Goal: Obtain resource: Download file/media

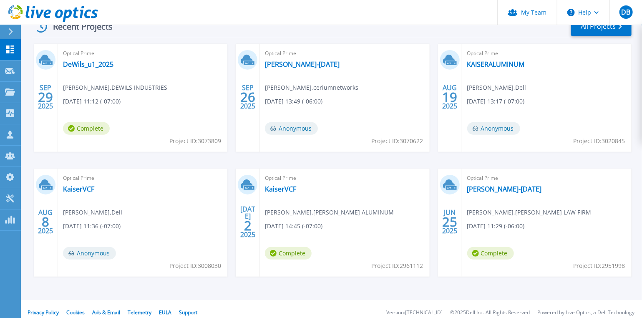
scroll to position [144, 0]
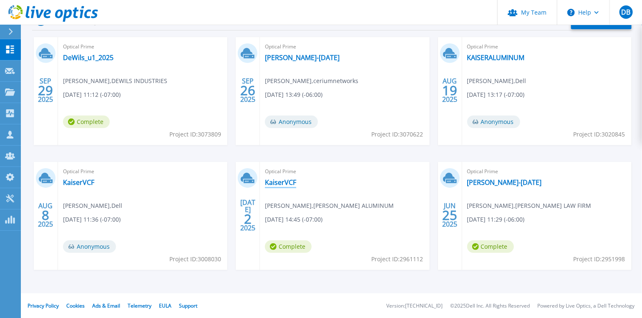
click at [285, 176] on div "Optical Prime KaiserVCF Rico Linares , KAISER ALUMINUM 07/02/2025, 14:45 (-07:0…" at bounding box center [344, 216] width 169 height 108
click at [285, 182] on link "KaiserVCF" at bounding box center [280, 182] width 31 height 8
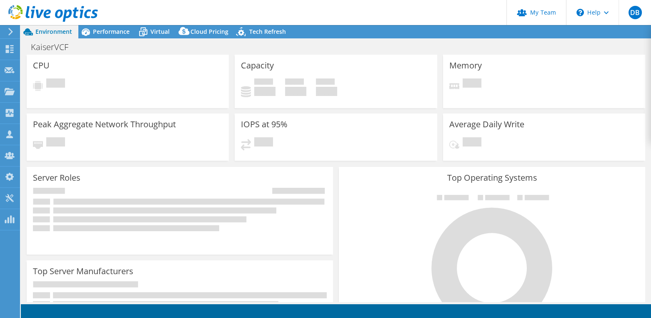
select select "USWest"
select select "USD"
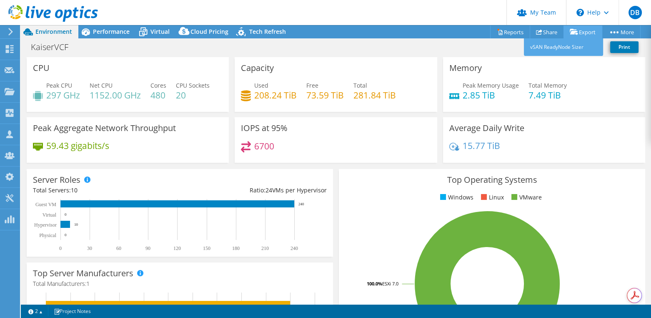
click at [583, 30] on link "Export" at bounding box center [583, 31] width 39 height 13
click at [512, 32] on link "Reports" at bounding box center [510, 31] width 40 height 13
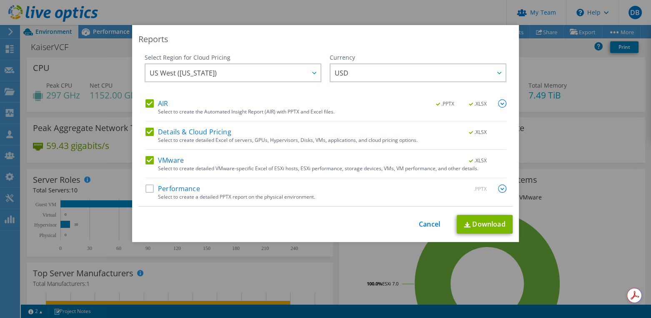
click at [203, 189] on div "Performance .PPTX" at bounding box center [326, 189] width 361 height 10
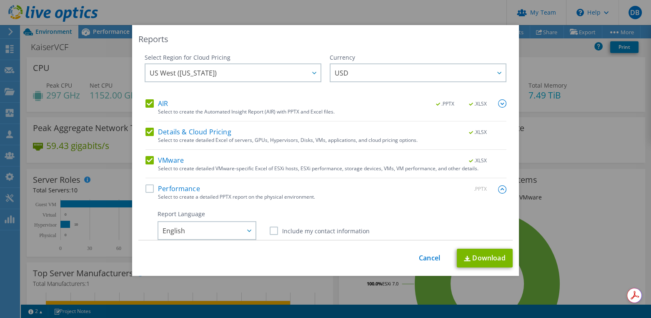
click at [146, 185] on label "Performance" at bounding box center [173, 188] width 55 height 8
click at [0, 0] on input "Performance" at bounding box center [0, 0] width 0 height 0
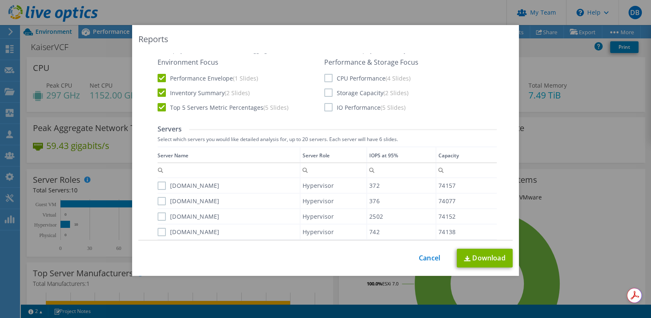
scroll to position [250, 0]
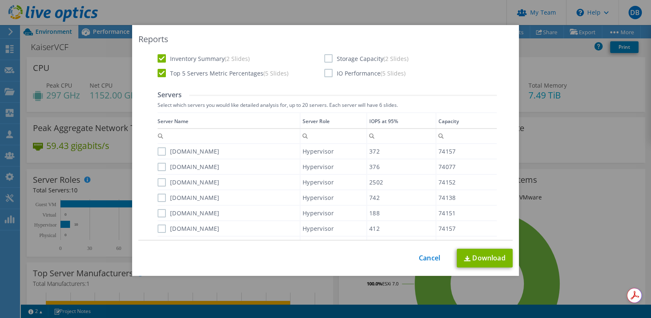
drag, startPoint x: 155, startPoint y: 152, endPoint x: 156, endPoint y: 168, distance: 16.3
click at [158, 156] on div "[DOMAIN_NAME]" at bounding box center [229, 151] width 142 height 15
drag, startPoint x: 156, startPoint y: 164, endPoint x: 151, endPoint y: 179, distance: 15.7
click at [158, 165] on label "[DOMAIN_NAME]" at bounding box center [189, 167] width 62 height 8
click at [0, 0] on input "[DOMAIN_NAME]" at bounding box center [0, 0] width 0 height 0
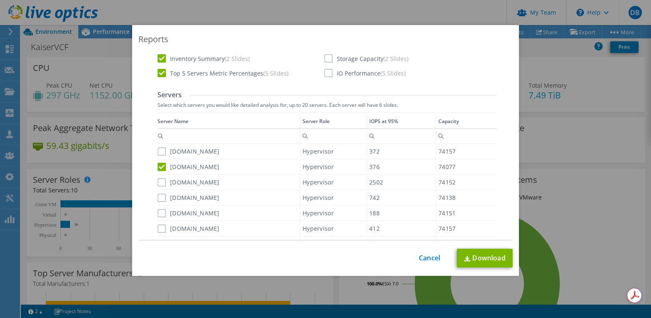
click at [158, 178] on div "Data grid" at bounding box center [158, 199] width 1 height 175
click at [160, 150] on label "[DOMAIN_NAME]" at bounding box center [189, 151] width 62 height 8
click at [0, 0] on input "[DOMAIN_NAME]" at bounding box center [0, 0] width 0 height 0
click at [158, 179] on label "[DOMAIN_NAME]" at bounding box center [189, 182] width 62 height 8
click at [0, 0] on input "[DOMAIN_NAME]" at bounding box center [0, 0] width 0 height 0
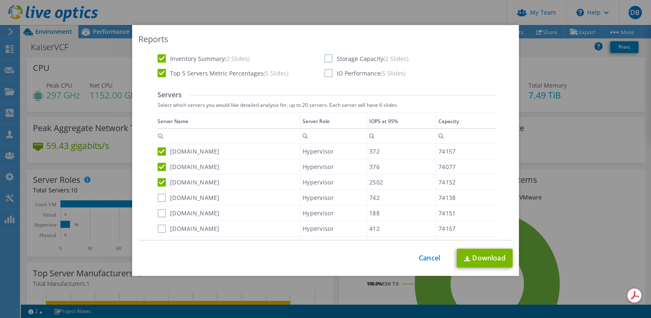
drag, startPoint x: 159, startPoint y: 195, endPoint x: 158, endPoint y: 199, distance: 4.2
click at [159, 196] on label "[DOMAIN_NAME]" at bounding box center [189, 197] width 62 height 8
click at [0, 0] on input "[DOMAIN_NAME]" at bounding box center [0, 0] width 0 height 0
click at [158, 209] on label "[DOMAIN_NAME]" at bounding box center [189, 213] width 62 height 8
click at [0, 0] on input "[DOMAIN_NAME]" at bounding box center [0, 0] width 0 height 0
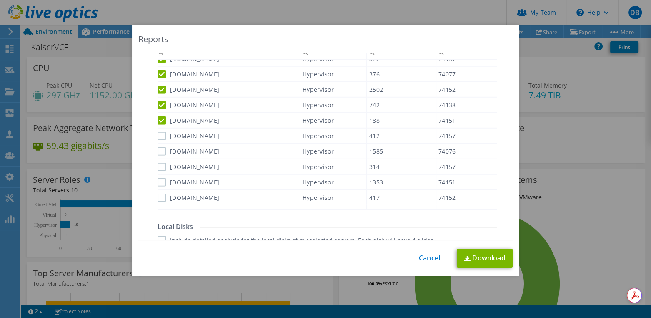
scroll to position [375, 0]
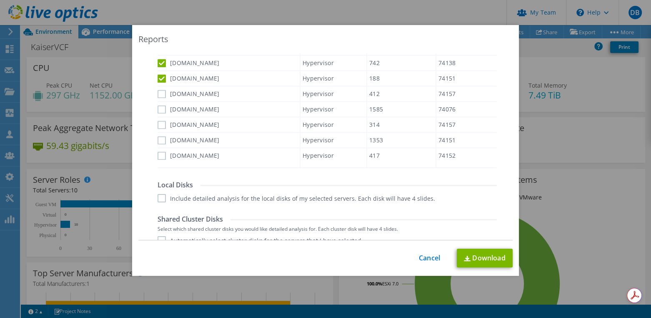
click at [158, 94] on label "[DOMAIN_NAME]" at bounding box center [189, 94] width 62 height 8
click at [0, 0] on input "[DOMAIN_NAME]" at bounding box center [0, 0] width 0 height 0
drag, startPoint x: 154, startPoint y: 105, endPoint x: 154, endPoint y: 111, distance: 6.3
click at [158, 106] on label "[DOMAIN_NAME]" at bounding box center [189, 109] width 62 height 8
click at [0, 0] on input "[DOMAIN_NAME]" at bounding box center [0, 0] width 0 height 0
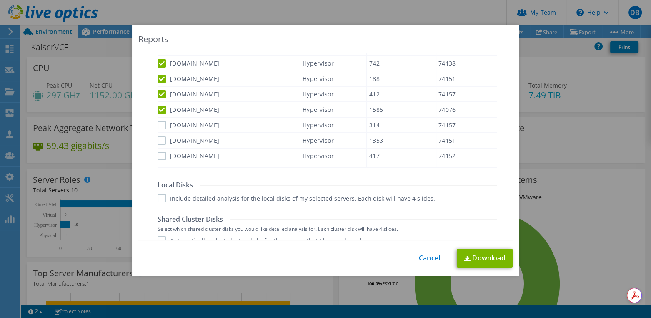
click at [158, 122] on div "Data grid" at bounding box center [158, 74] width 1 height 175
click at [158, 125] on label "[DOMAIN_NAME]" at bounding box center [189, 124] width 62 height 8
click at [0, 0] on input "[DOMAIN_NAME]" at bounding box center [0, 0] width 0 height 0
click at [158, 136] on label "[DOMAIN_NAME]" at bounding box center [189, 140] width 62 height 8
click at [0, 0] on input "[DOMAIN_NAME]" at bounding box center [0, 0] width 0 height 0
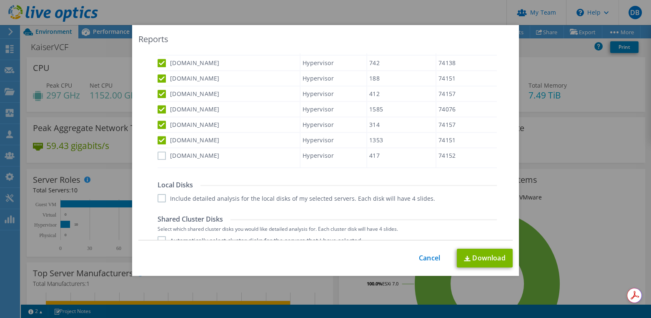
click at [158, 152] on label "[DOMAIN_NAME]" at bounding box center [189, 155] width 62 height 8
click at [0, 0] on input "[DOMAIN_NAME]" at bounding box center [0, 0] width 0 height 0
click at [160, 194] on label "Include detailed analysis for the local disks of my selected servers. Each disk…" at bounding box center [297, 198] width 278 height 8
click at [0, 0] on input "Include detailed analysis for the local disks of my selected servers. Each disk…" at bounding box center [0, 0] width 0 height 0
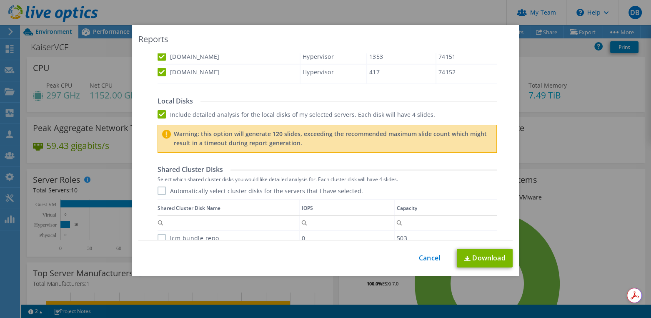
scroll to position [500, 0]
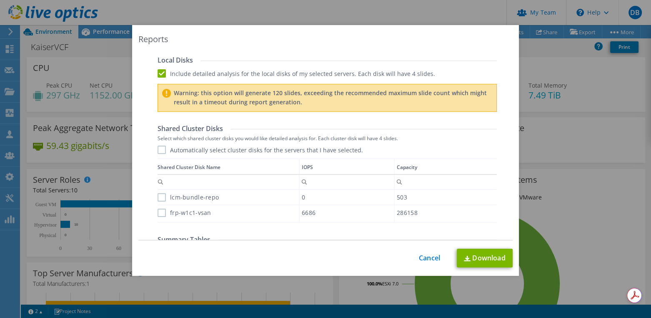
click at [158, 147] on label "Automatically select cluster disks for the servers that I have selected." at bounding box center [261, 150] width 206 height 8
click at [0, 0] on input "Automatically select cluster disks for the servers that I have selected." at bounding box center [0, 0] width 0 height 0
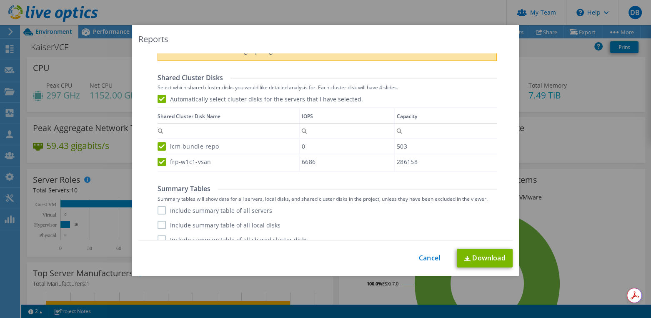
scroll to position [559, 0]
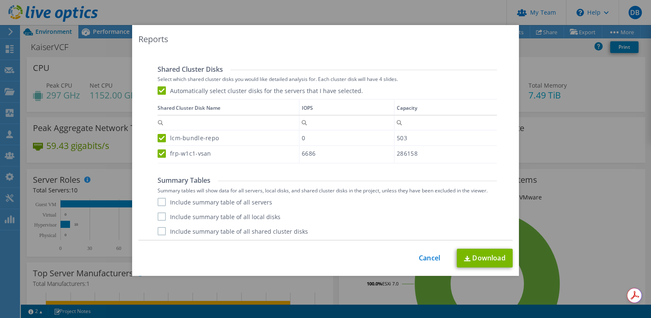
drag, startPoint x: 156, startPoint y: 200, endPoint x: 157, endPoint y: 207, distance: 7.5
click at [158, 201] on label "Include summary table of all servers" at bounding box center [215, 202] width 115 height 8
click at [0, 0] on input "Include summary table of all servers" at bounding box center [0, 0] width 0 height 0
drag, startPoint x: 157, startPoint y: 214, endPoint x: 156, endPoint y: 223, distance: 8.8
click at [158, 215] on label "Include summary table of all local disks" at bounding box center [219, 216] width 123 height 8
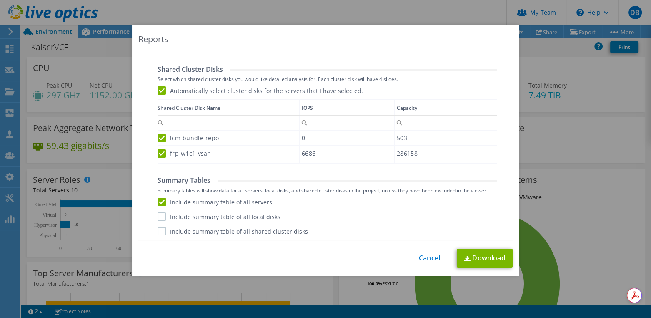
click at [0, 0] on input "Include summary table of all local disks" at bounding box center [0, 0] width 0 height 0
click at [158, 222] on div "Include summary table of all servers Include summary table of all local disks I…" at bounding box center [327, 217] width 339 height 38
click at [164, 227] on label "Include summary table of all shared cluster disks" at bounding box center [233, 231] width 151 height 8
click at [0, 0] on input "Include summary table of all shared cluster disks" at bounding box center [0, 0] width 0 height 0
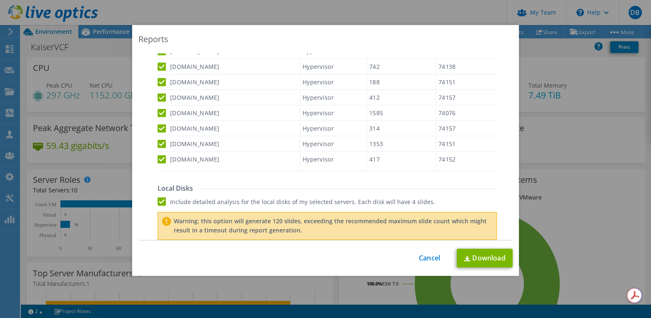
scroll to position [372, 0]
click at [158, 201] on label "Include detailed analysis for the local disks of my selected servers. Each disk…" at bounding box center [297, 202] width 278 height 8
click at [0, 0] on input "Include detailed analysis for the local disks of my selected servers. Each disk…" at bounding box center [0, 0] width 0 height 0
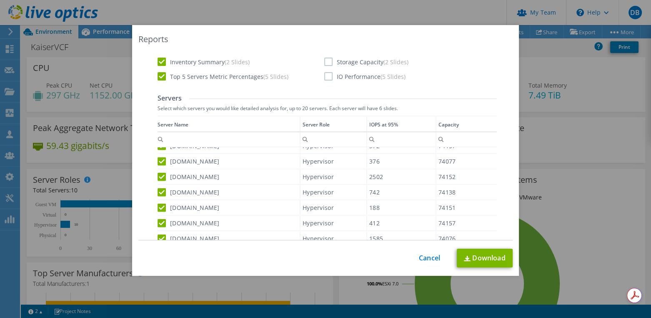
scroll to position [184, 0]
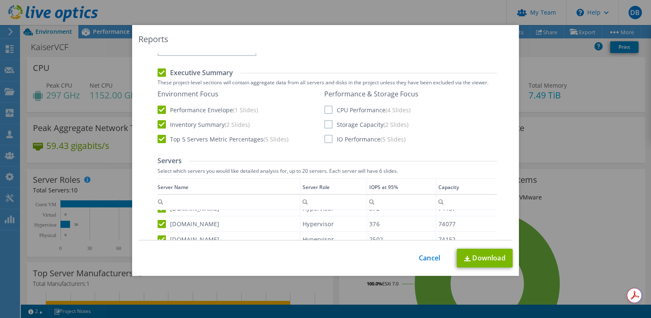
drag, startPoint x: 324, startPoint y: 108, endPoint x: 323, endPoint y: 116, distance: 7.6
click at [324, 109] on label "CPU Performance (4 Slides)" at bounding box center [367, 109] width 86 height 8
click at [0, 0] on input "CPU Performance (4 Slides)" at bounding box center [0, 0] width 0 height 0
click at [326, 121] on label "Storage Capacity (2 Slides)" at bounding box center [366, 124] width 84 height 8
click at [0, 0] on input "Storage Capacity (2 Slides)" at bounding box center [0, 0] width 0 height 0
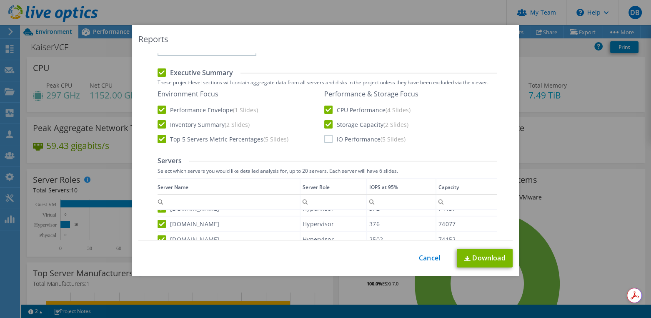
click at [326, 138] on label "IO Performance (5 Slides)" at bounding box center [364, 139] width 81 height 8
click at [0, 0] on input "IO Performance (5 Slides)" at bounding box center [0, 0] width 0 height 0
click at [479, 257] on link "Download" at bounding box center [485, 258] width 56 height 19
click at [304, 11] on div "Reports Select Region for Cloud Pricing Asia Pacific (Hong Kong) Asia Pacific (…" at bounding box center [325, 159] width 651 height 318
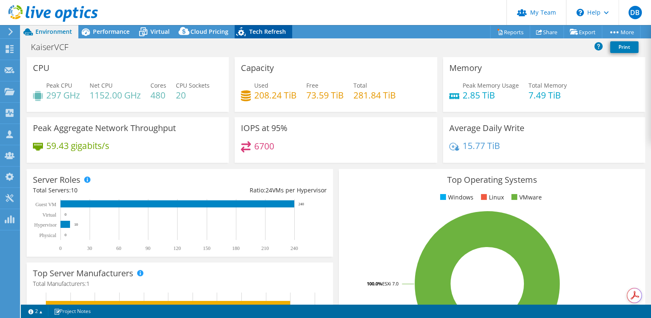
click at [258, 30] on span "Tech Refresh" at bounding box center [267, 32] width 37 height 8
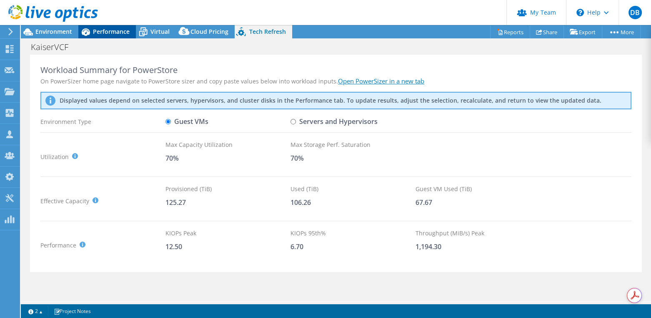
click at [118, 32] on span "Performance" at bounding box center [111, 32] width 37 height 8
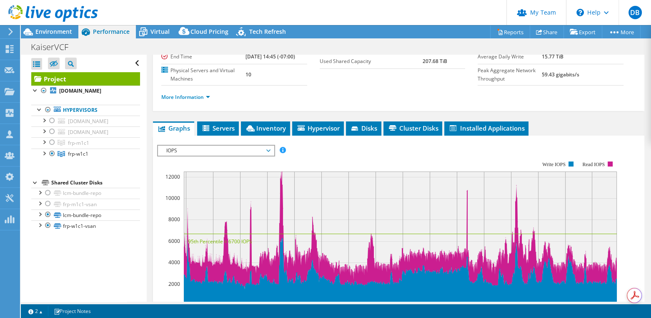
scroll to position [125, 0]
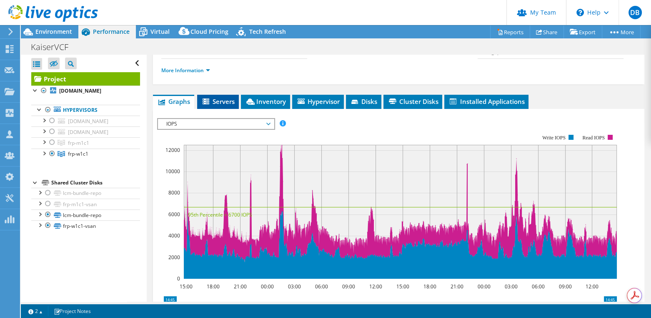
click at [228, 105] on span "Servers" at bounding box center [217, 101] width 33 height 8
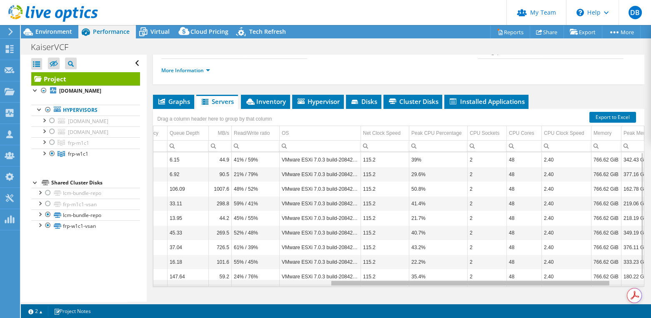
scroll to position [0, 335]
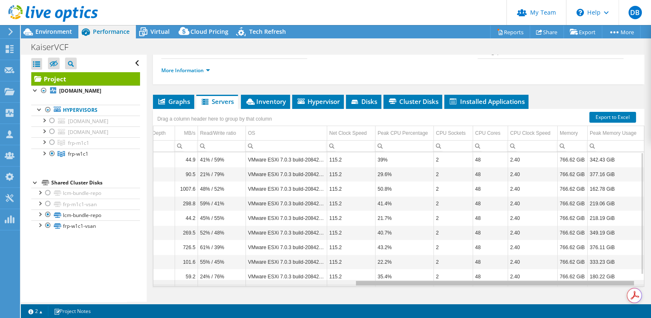
drag, startPoint x: 423, startPoint y: 288, endPoint x: 662, endPoint y: 302, distance: 239.7
click at [651, 302] on html "DB Partner Team Admin Dave Bush dbush@ceriumnetworks.com ceriumnetworks My Prof…" at bounding box center [325, 159] width 651 height 318
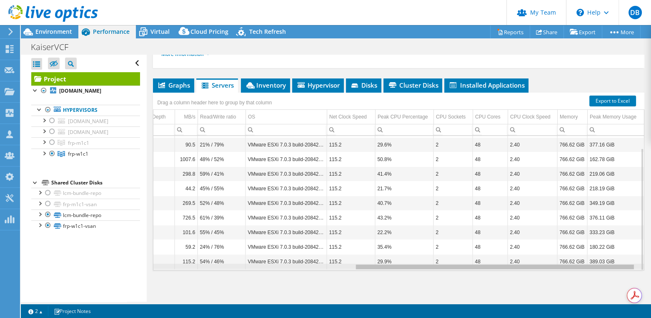
click at [361, 266] on div "Data grid" at bounding box center [495, 266] width 278 height 5
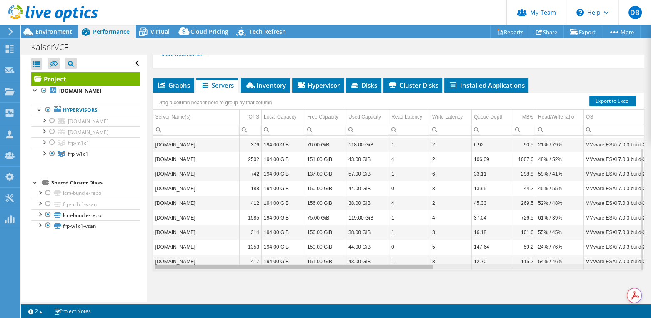
scroll to position [13, 2]
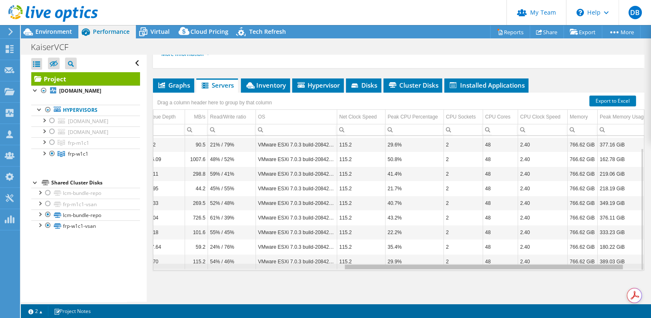
drag, startPoint x: 361, startPoint y: 266, endPoint x: 325, endPoint y: 271, distance: 36.7
click at [325, 271] on body "DB Partner Team Admin Dave Bush dbush@ceriumnetworks.com ceriumnetworks My Prof…" at bounding box center [325, 159] width 651 height 318
click at [198, 312] on div "1 1 2 Project Notes" at bounding box center [180, 311] width 312 height 10
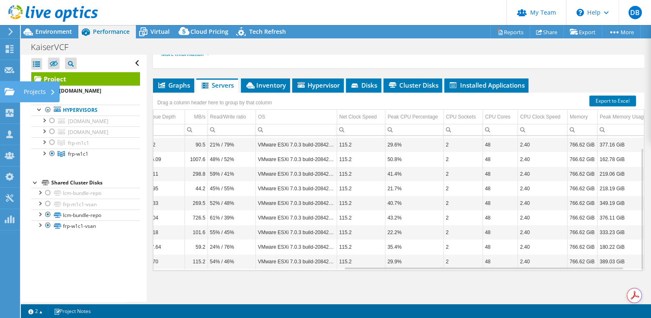
click at [9, 92] on use at bounding box center [10, 91] width 10 height 7
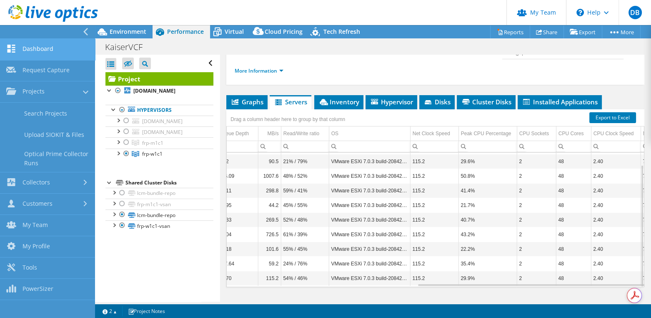
click at [42, 48] on link "Dashboard" at bounding box center [47, 49] width 95 height 21
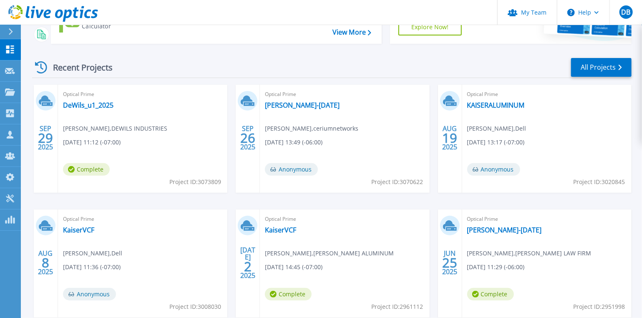
scroll to position [144, 0]
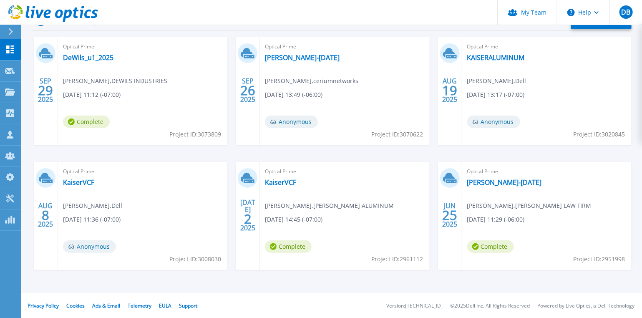
click at [9, 268] on div "Dashboard Dashboard Request Capture Request Capture Projects Projects Search Pr…" at bounding box center [10, 178] width 21 height 279
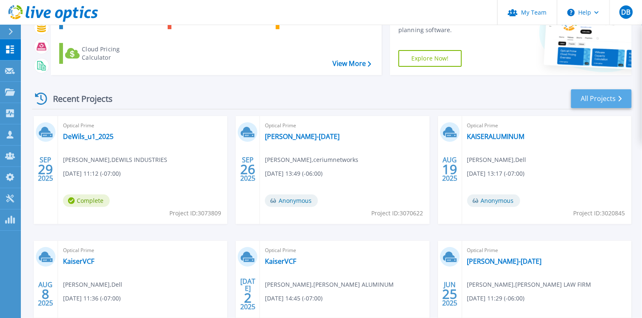
scroll to position [0, 0]
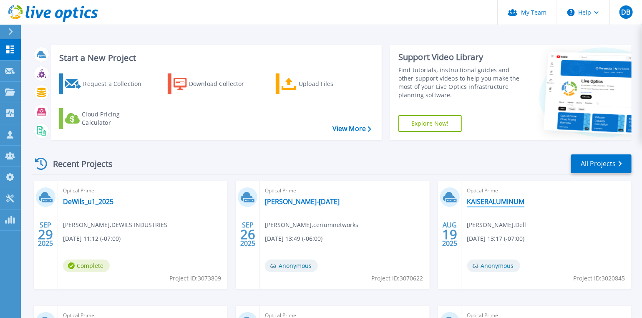
click at [507, 201] on link "KAISERALUMINUM" at bounding box center [496, 201] width 58 height 8
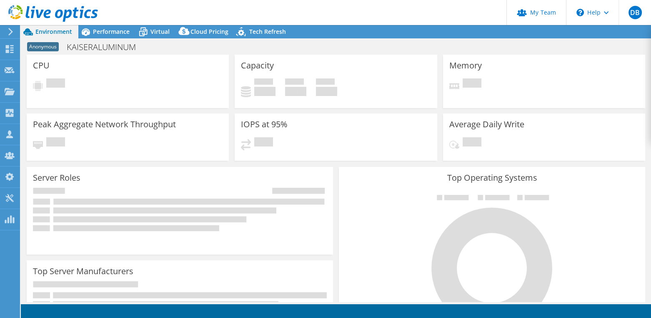
select select "USD"
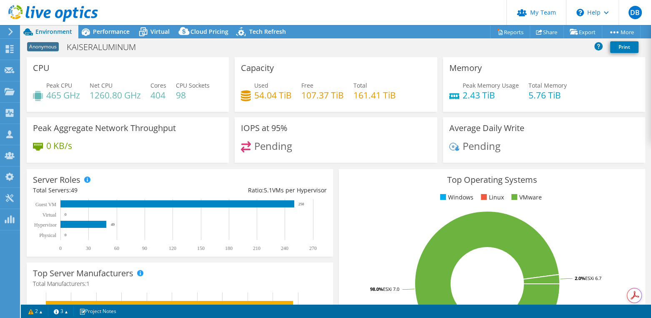
click at [117, 33] on span "Performance" at bounding box center [111, 32] width 37 height 8
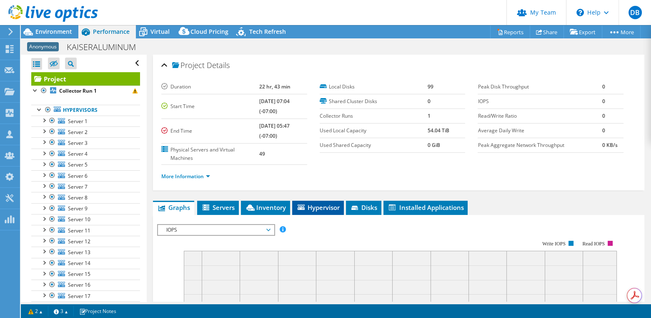
click at [313, 208] on span "Hypervisor" at bounding box center [317, 207] width 43 height 8
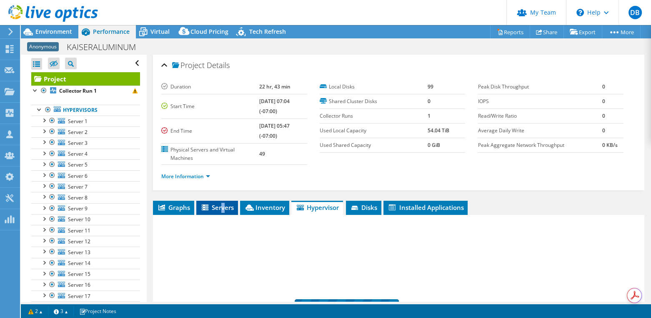
click at [223, 203] on span "Servers" at bounding box center [217, 207] width 33 height 8
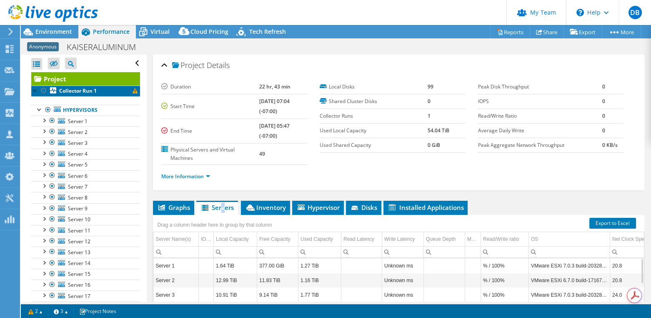
click at [64, 88] on b "Collector Run 1" at bounding box center [78, 90] width 38 height 7
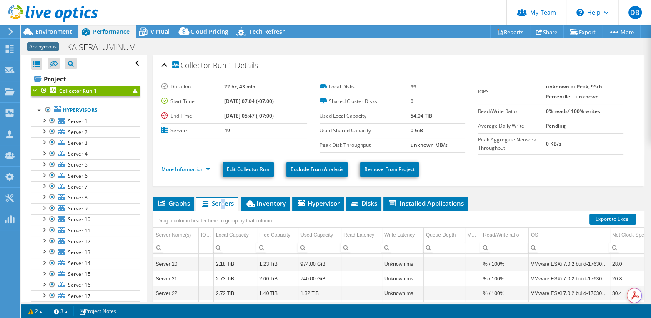
click at [203, 166] on link "More Information" at bounding box center [185, 169] width 49 height 7
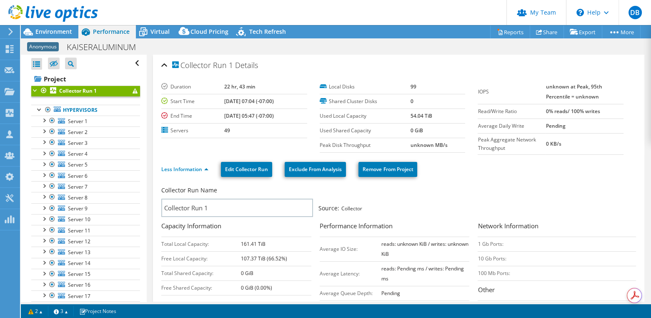
click at [165, 63] on div "Collector Run 1 Details" at bounding box center [398, 66] width 475 height 18
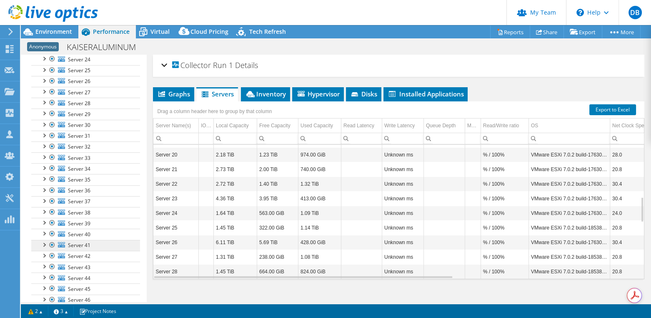
scroll to position [359, 0]
click at [235, 314] on div "1 2 3 Project Notes" at bounding box center [180, 311] width 312 height 10
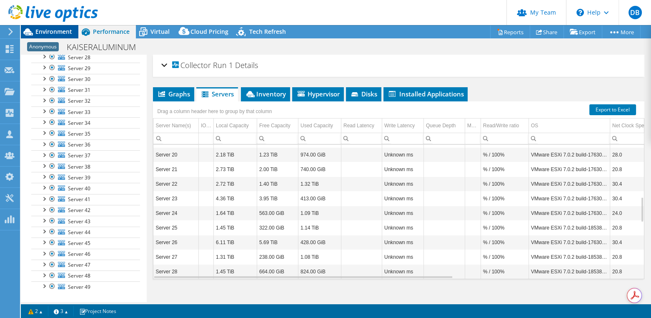
click at [55, 32] on span "Environment" at bounding box center [53, 32] width 37 height 8
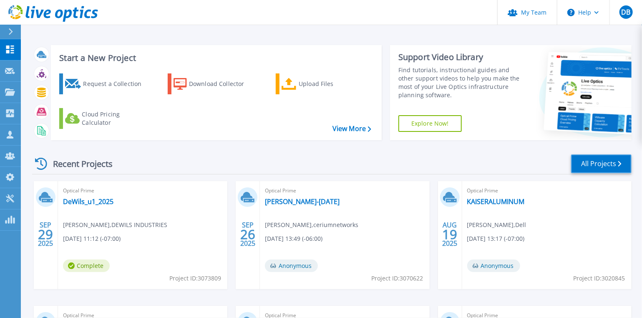
click at [590, 162] on link "All Projects" at bounding box center [601, 163] width 60 height 19
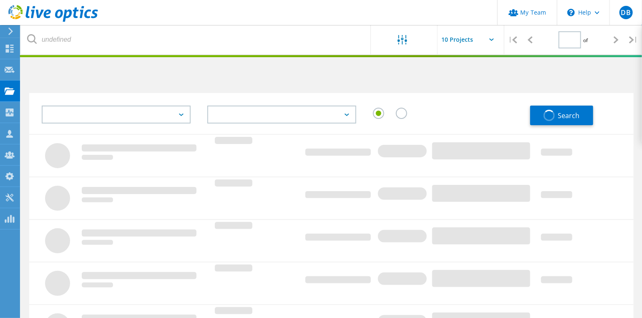
type input "1"
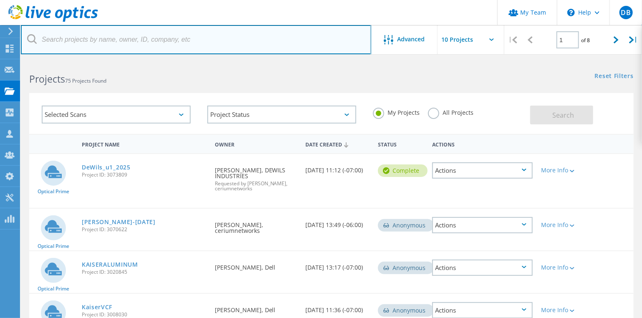
click at [73, 43] on input "text" at bounding box center [196, 39] width 350 height 29
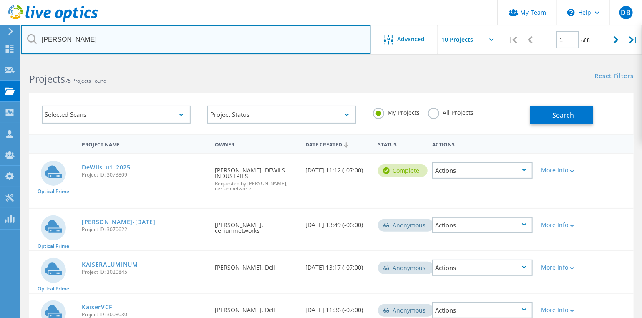
type input "kaiser"
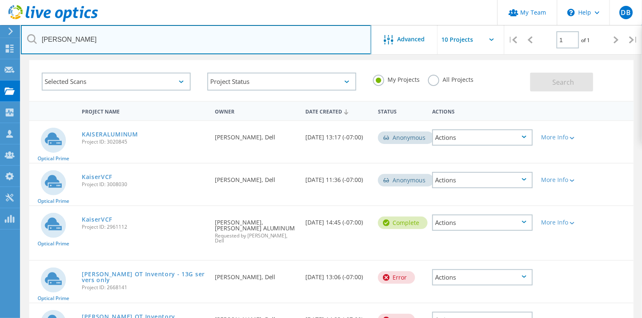
scroll to position [25, 0]
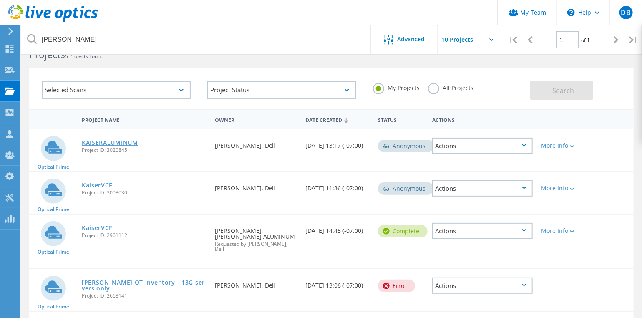
click at [127, 141] on link "KAISERALUMINUM" at bounding box center [110, 143] width 56 height 6
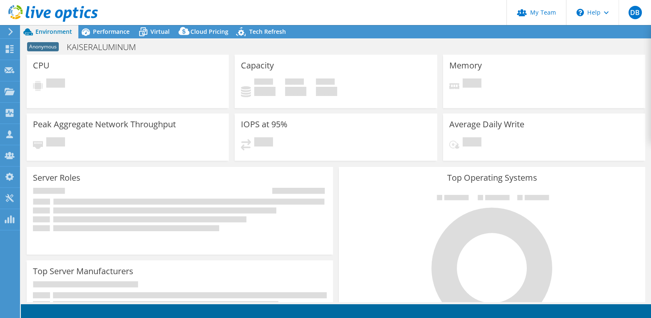
select select "USD"
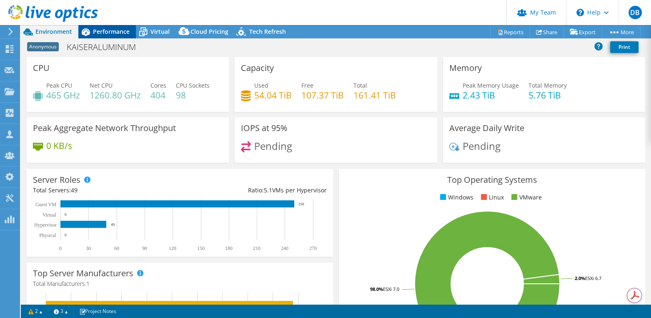
click at [115, 32] on span "Performance" at bounding box center [111, 32] width 37 height 8
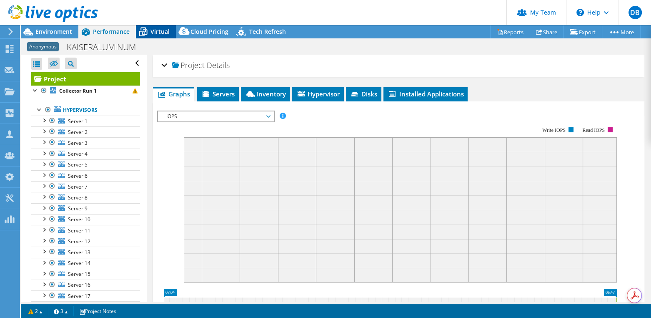
click at [158, 31] on span "Virtual" at bounding box center [160, 32] width 19 height 8
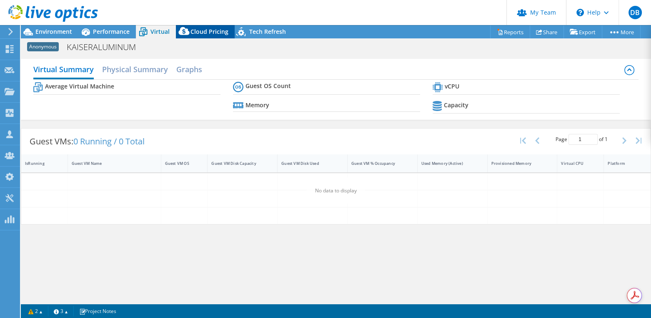
click at [211, 33] on span "Cloud Pricing" at bounding box center [210, 32] width 38 height 8
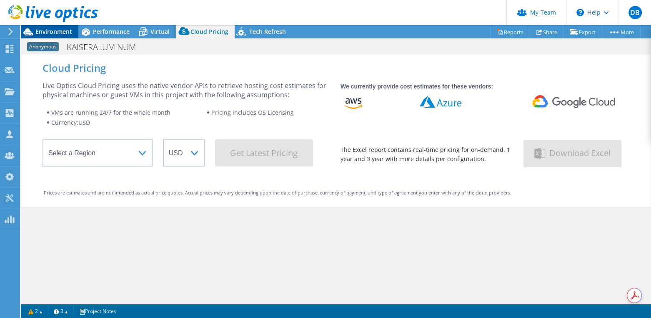
click at [55, 30] on span "Environment" at bounding box center [53, 32] width 37 height 8
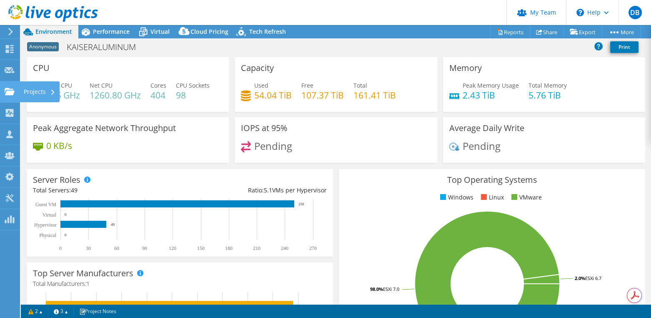
click at [13, 92] on use at bounding box center [10, 91] width 10 height 7
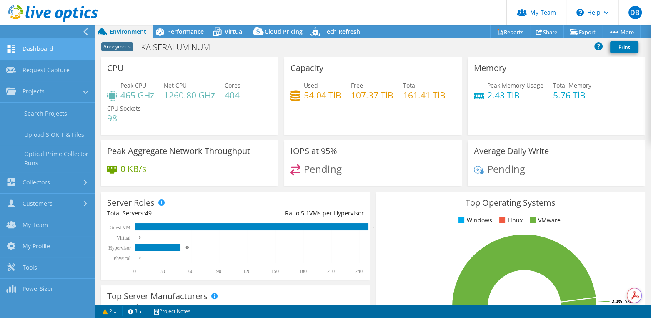
click at [30, 53] on link "Dashboard" at bounding box center [47, 49] width 95 height 21
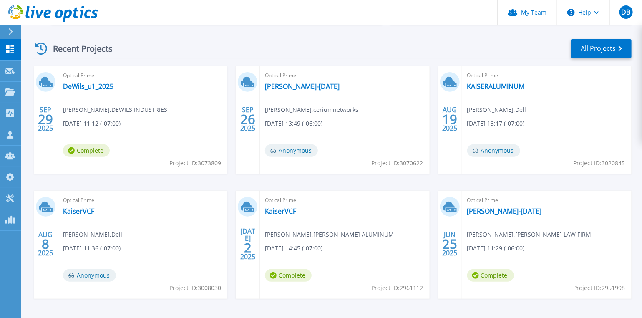
scroll to position [144, 0]
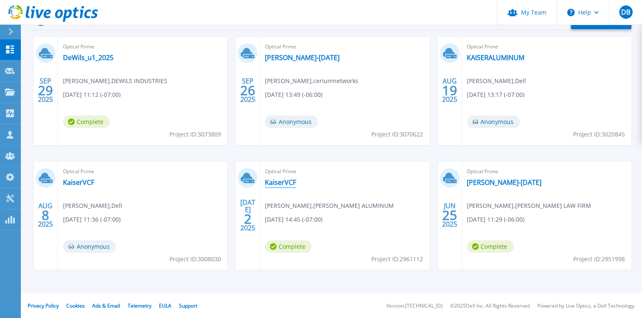
click at [278, 183] on link "KaiserVCF" at bounding box center [280, 182] width 31 height 8
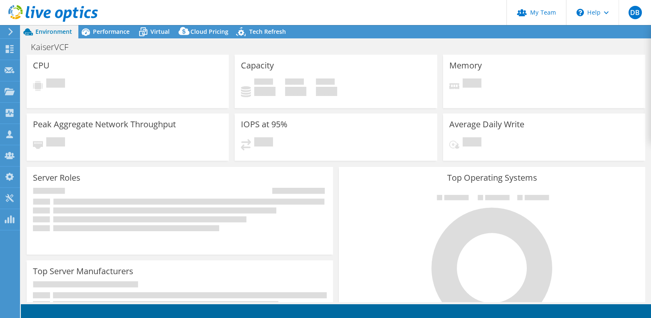
select select "USWest"
select select "USD"
